Goal: Task Accomplishment & Management: Manage account settings

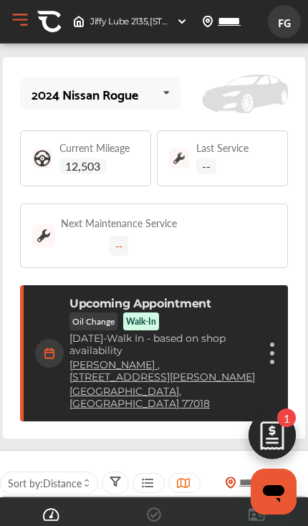
click at [27, 17] on button "Open Menu" at bounding box center [19, 19] width 21 height 21
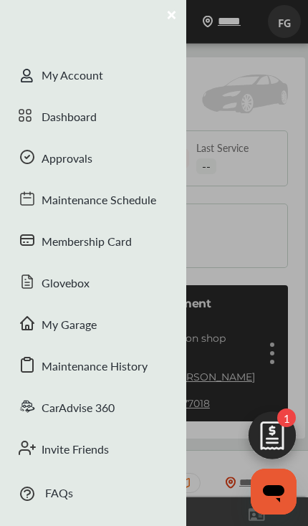
click at [123, 232] on div "Membership Card" at bounding box center [93, 243] width 186 height 42
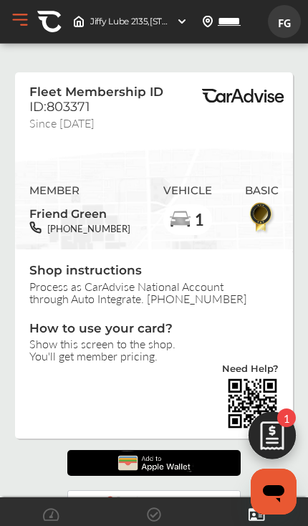
click at [169, 21] on span "Jiffy Lube 2135 , [STREET_ADDRESS][PERSON_NAME]" at bounding box center [130, 21] width 80 height 11
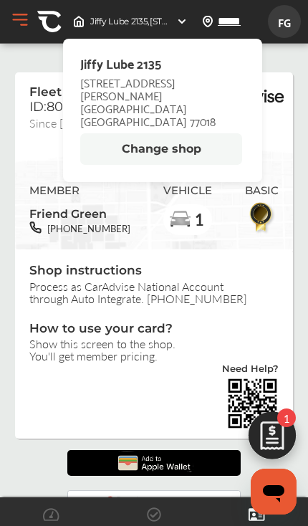
click at [181, 25] on img at bounding box center [181, 21] width 11 height 11
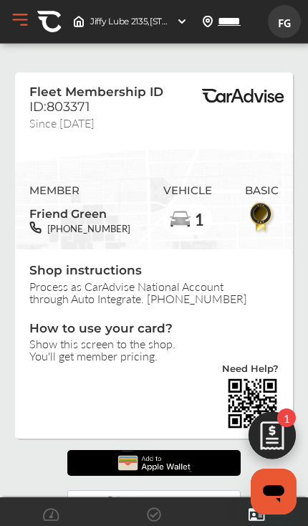
click at [29, 25] on button "Open Menu" at bounding box center [19, 19] width 21 height 21
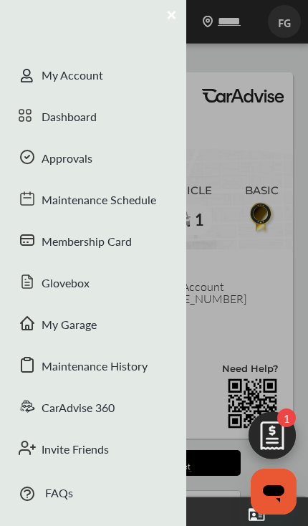
click at [63, 82] on div "My Account" at bounding box center [93, 77] width 186 height 42
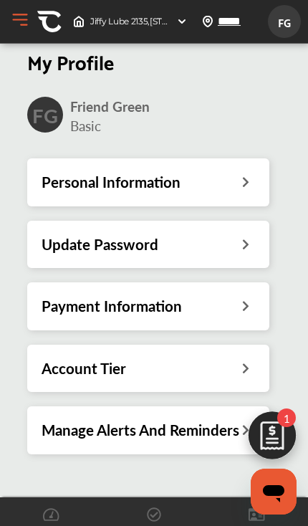
click at [49, 185] on h3 "Personal Information" at bounding box center [111, 182] width 139 height 19
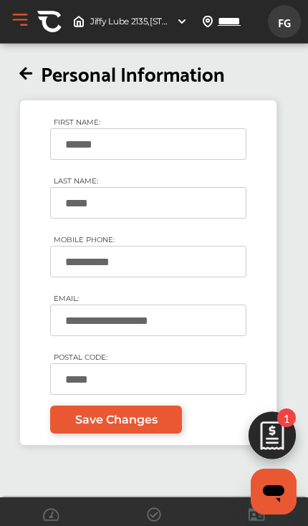
click at [77, 153] on input "******" at bounding box center [148, 144] width 196 height 32
type input "*"
type input "******"
click at [223, 395] on input "*****" at bounding box center [148, 379] width 196 height 32
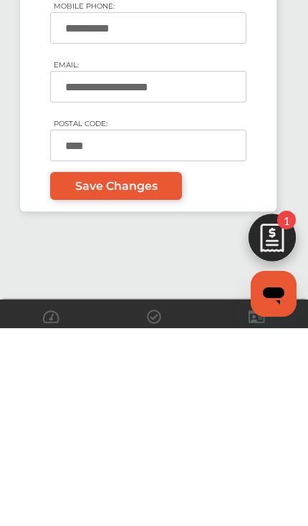
type input "*****"
click at [77, 370] on link "Save Changes" at bounding box center [116, 384] width 132 height 28
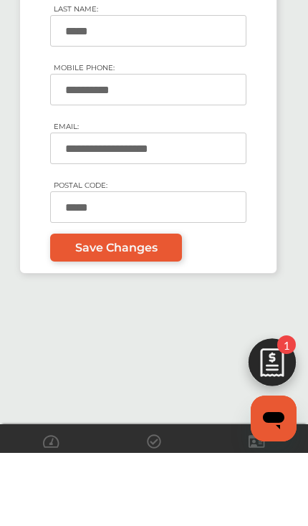
type input "*****"
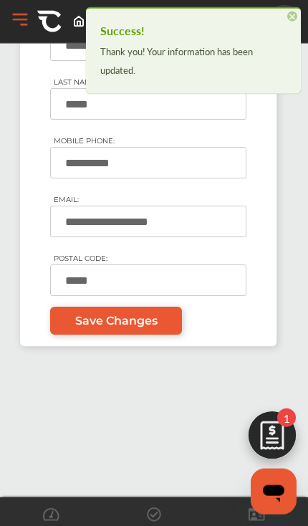
click at [290, 19] on span "×" at bounding box center [292, 16] width 10 height 10
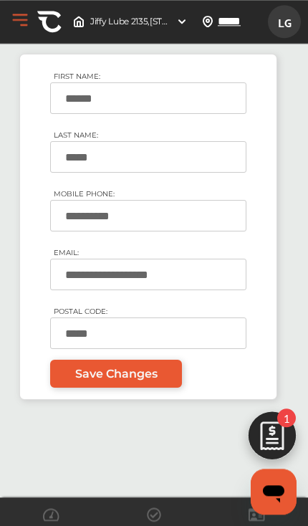
scroll to position [0, 0]
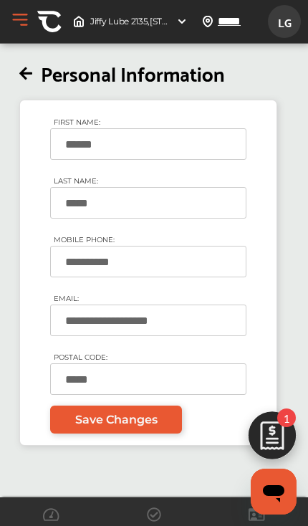
click at [20, 11] on button "Open Menu" at bounding box center [19, 19] width 21 height 21
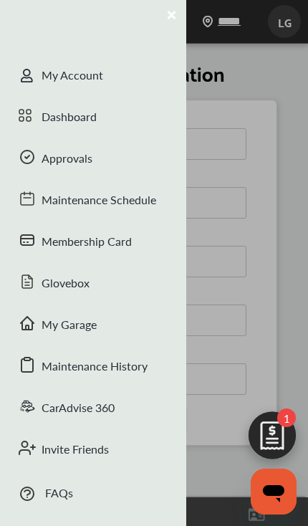
click at [51, 77] on div "My Account" at bounding box center [93, 77] width 186 height 42
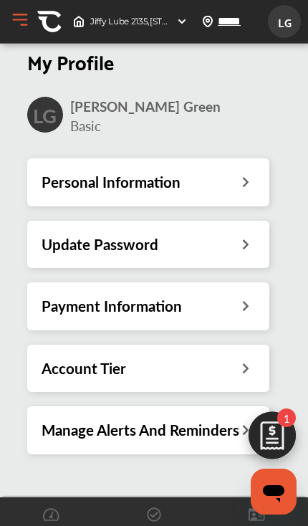
click at [250, 369] on icon at bounding box center [246, 366] width 14 height 15
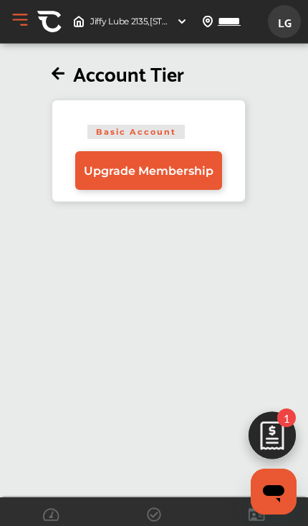
click at [221, 176] on link "Upgrade Membership" at bounding box center [148, 170] width 147 height 39
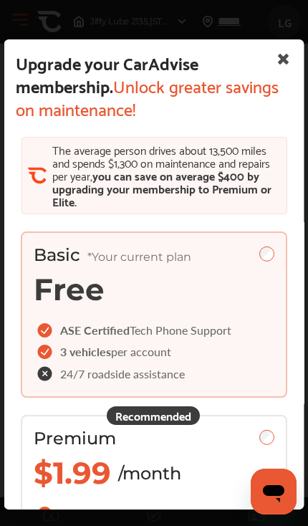
click at [285, 45] on icon at bounding box center [283, 61] width 26 height 33
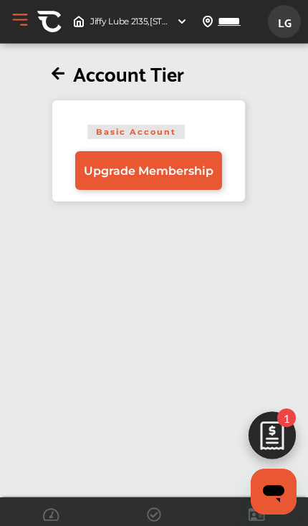
click at [24, 27] on button "Open Menu" at bounding box center [19, 19] width 21 height 21
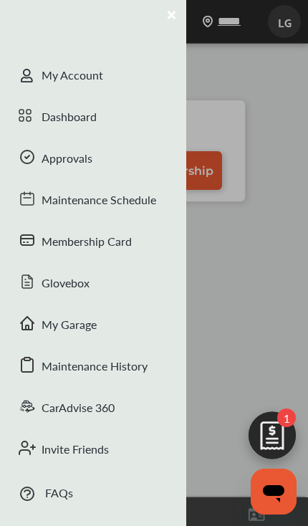
click at [143, 239] on div "Membership Card" at bounding box center [93, 243] width 186 height 42
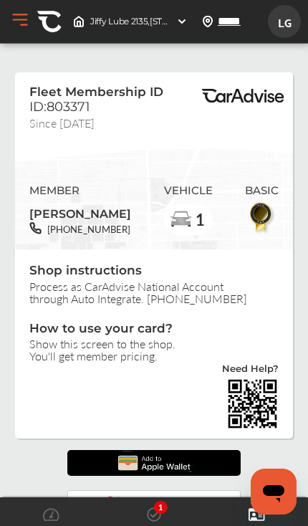
click at [21, 16] on button "Open Menu" at bounding box center [19, 19] width 21 height 21
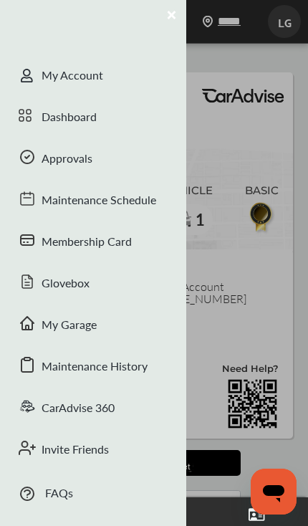
click at [69, 77] on div "My Account" at bounding box center [93, 77] width 186 height 42
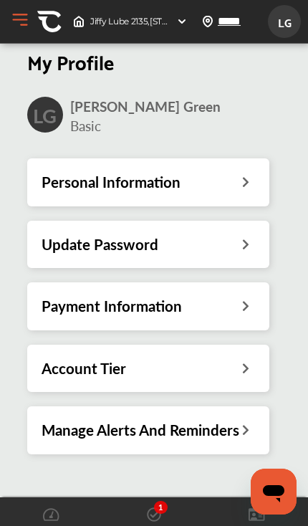
click at [29, 25] on button "Open Menu" at bounding box center [19, 19] width 21 height 21
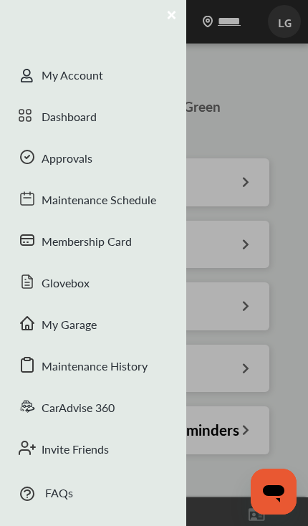
click at [173, 109] on div "Dashboard" at bounding box center [93, 118] width 186 height 42
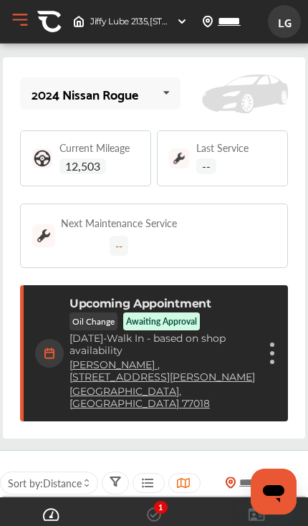
click at [25, 19] on button "Open Menu" at bounding box center [19, 19] width 21 height 21
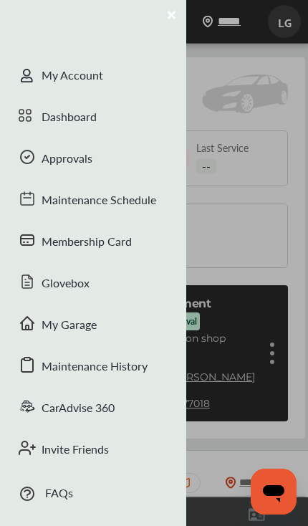
click at [237, 280] on div at bounding box center [154, 263] width 308 height 526
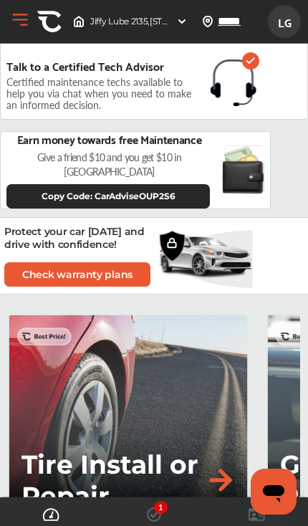
scroll to position [1453, 0]
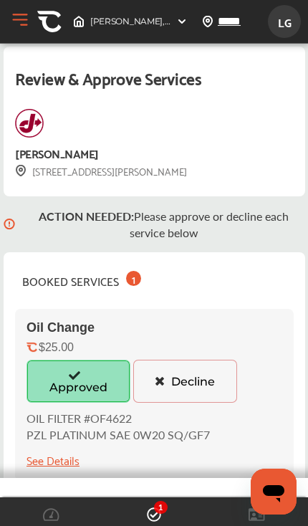
click at [104, 380] on button "Approved" at bounding box center [79, 381] width 104 height 43
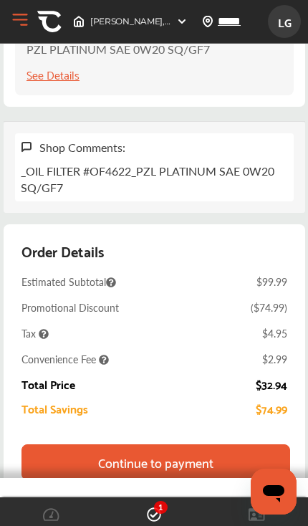
scroll to position [387, 0]
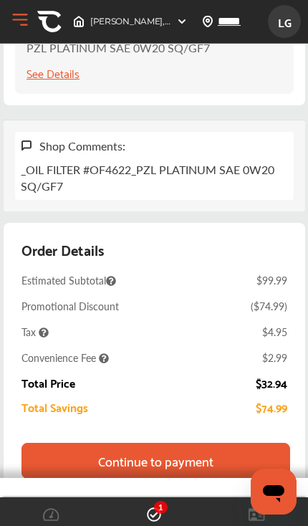
click at [214, 468] on div "Continue to payment" at bounding box center [155, 460] width 121 height 14
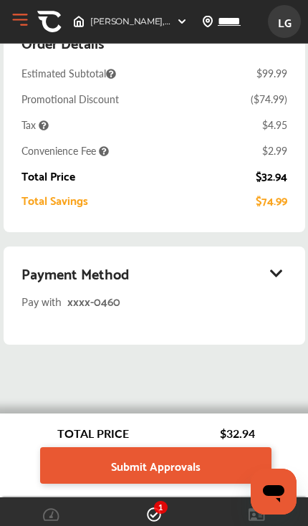
click at [204, 484] on link "Submit Approvals" at bounding box center [155, 465] width 231 height 37
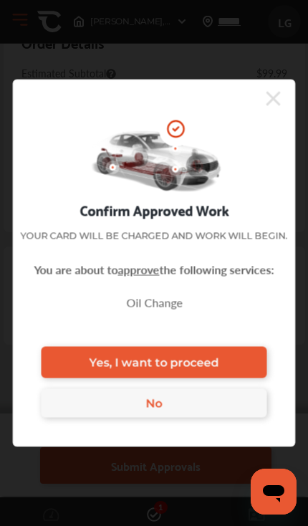
click at [233, 378] on link "Yes, I want to proceed" at bounding box center [154, 363] width 225 height 32
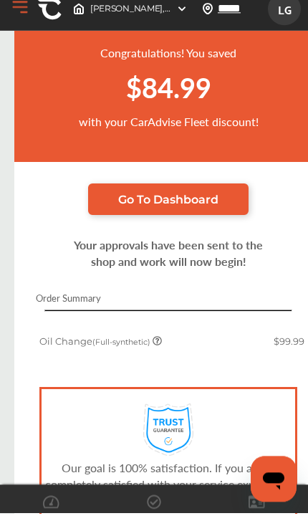
scroll to position [32, 0]
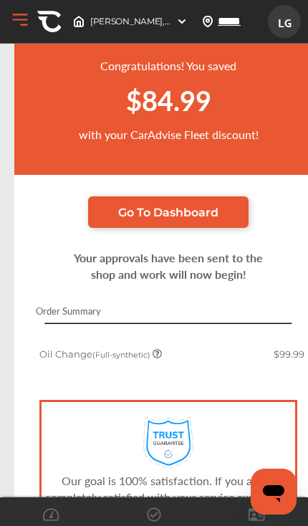
click at [211, 219] on span "Go To Dashboard" at bounding box center [168, 213] width 100 height 14
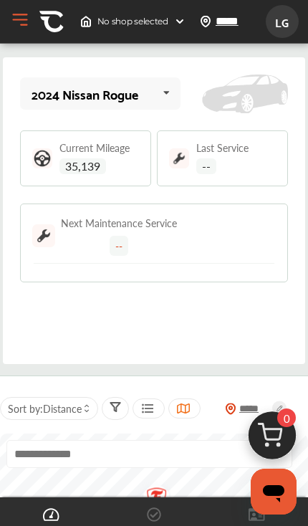
click at [111, 254] on div "--" at bounding box center [119, 246] width 19 height 20
click at [127, 252] on div "--" at bounding box center [119, 246] width 19 height 20
click at [108, 244] on div "Next Maintenance Service --" at bounding box center [119, 236] width 116 height 40
